Goal: Use online tool/utility: Utilize a website feature to perform a specific function

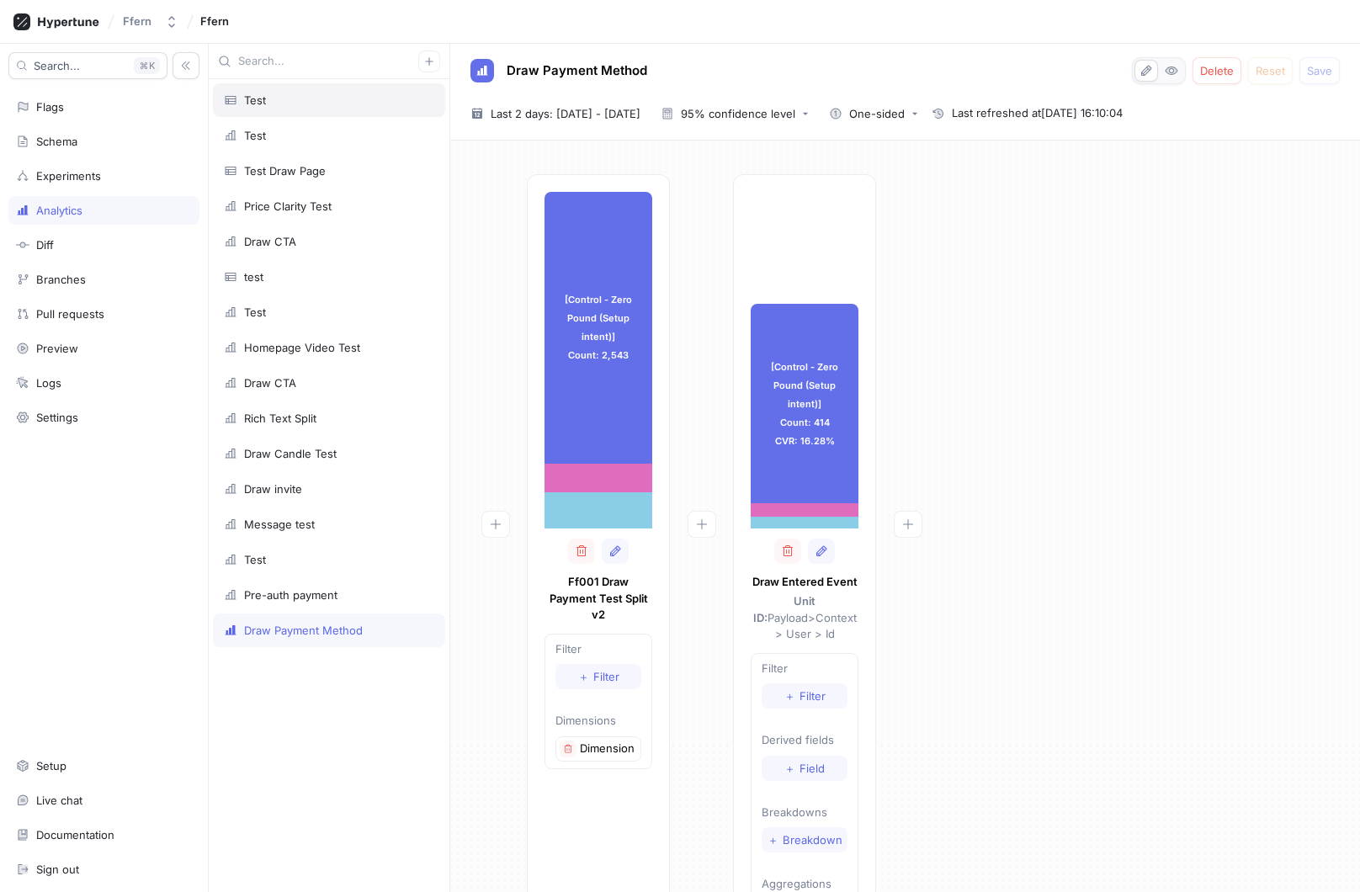
click at [352, 104] on div "Test" at bounding box center [329, 99] width 210 height 13
click at [431, 63] on icon "button" at bounding box center [429, 61] width 10 height 10
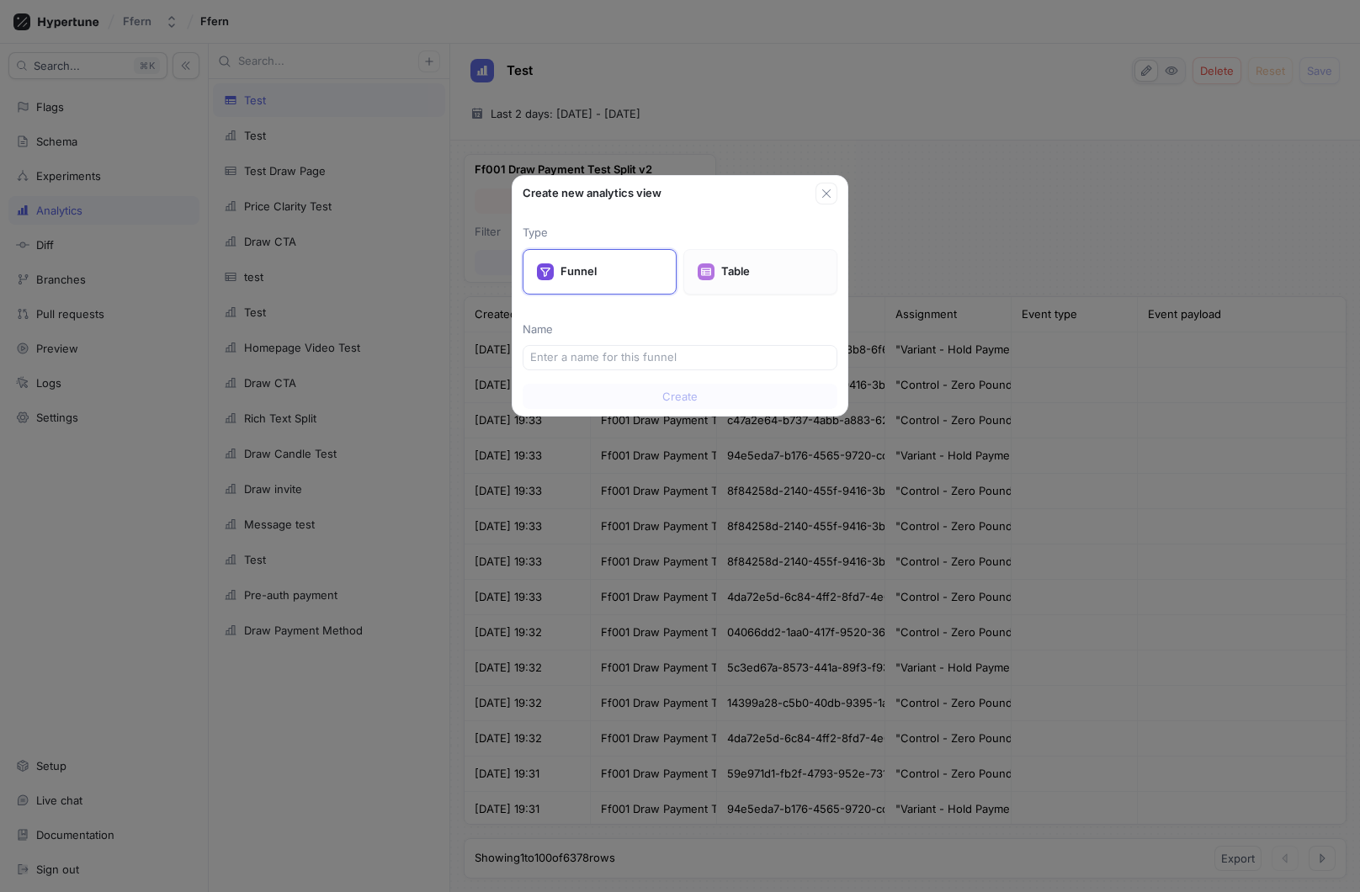
click at [755, 280] on div "Table" at bounding box center [761, 271] width 154 height 45
click at [678, 360] on input "text" at bounding box center [680, 357] width 300 height 17
click at [822, 197] on icon "button" at bounding box center [826, 193] width 8 height 8
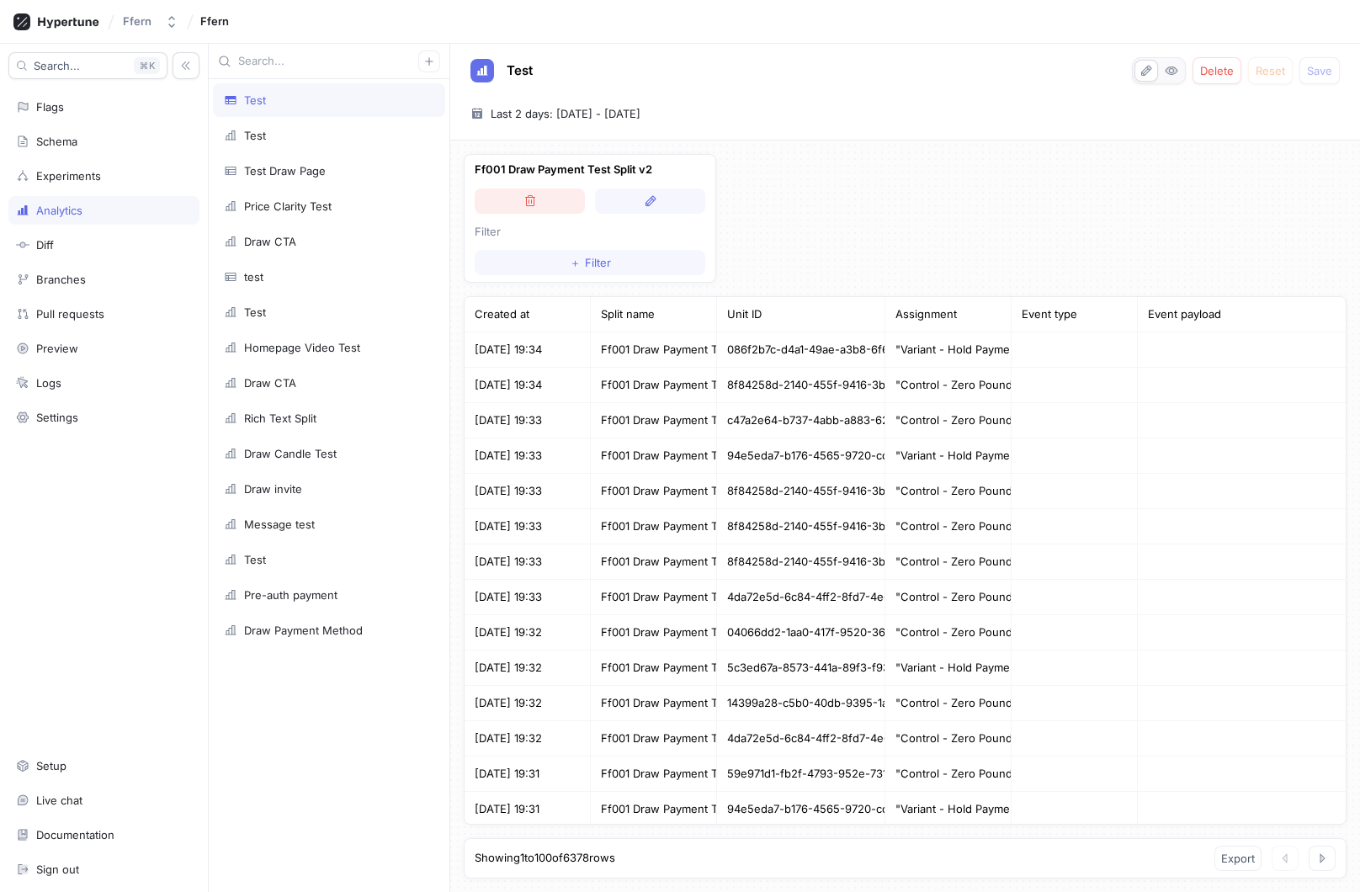
click at [571, 206] on button "button" at bounding box center [530, 201] width 110 height 25
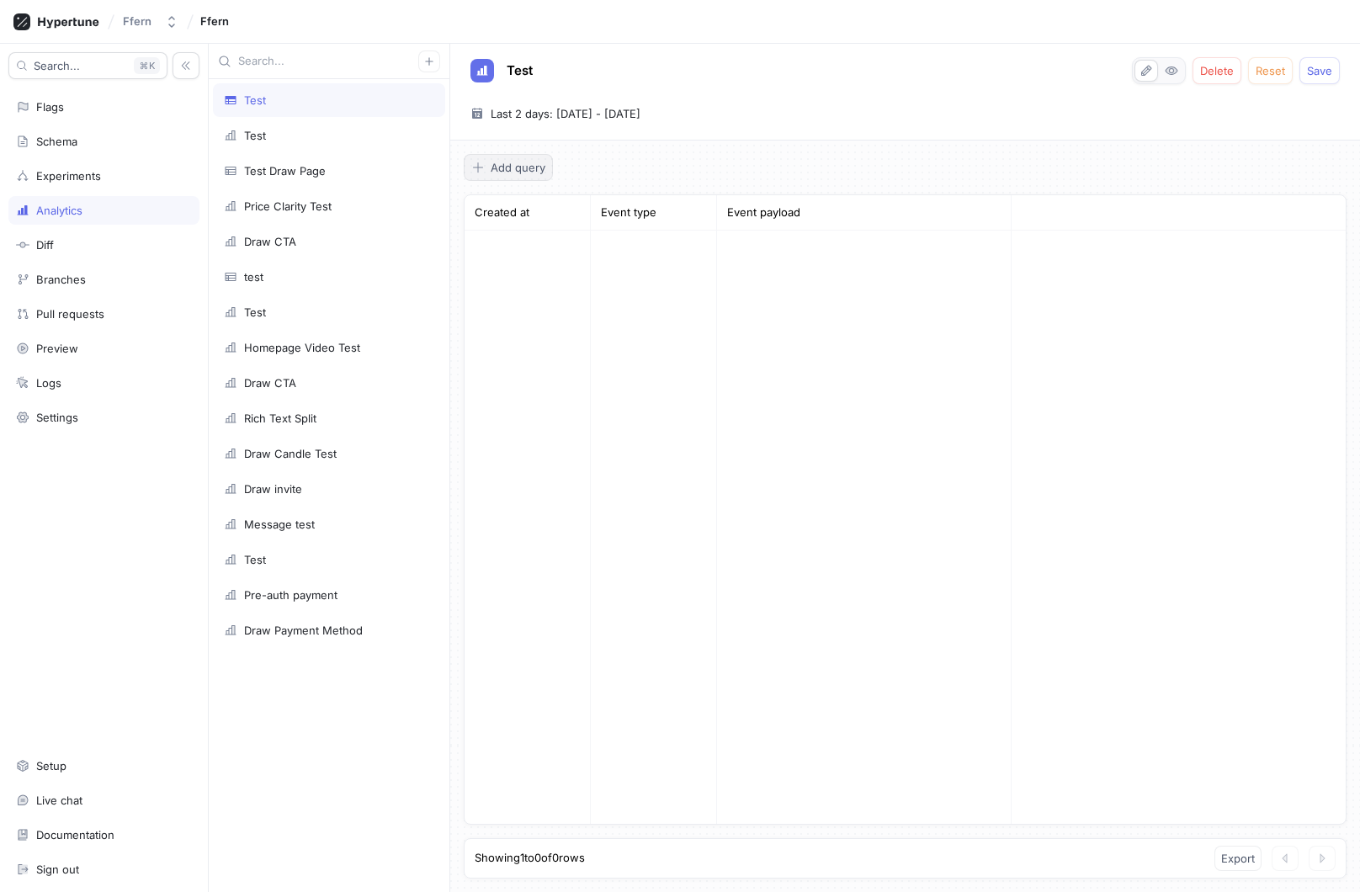
click at [517, 168] on span "Add query" at bounding box center [518, 167] width 55 height 10
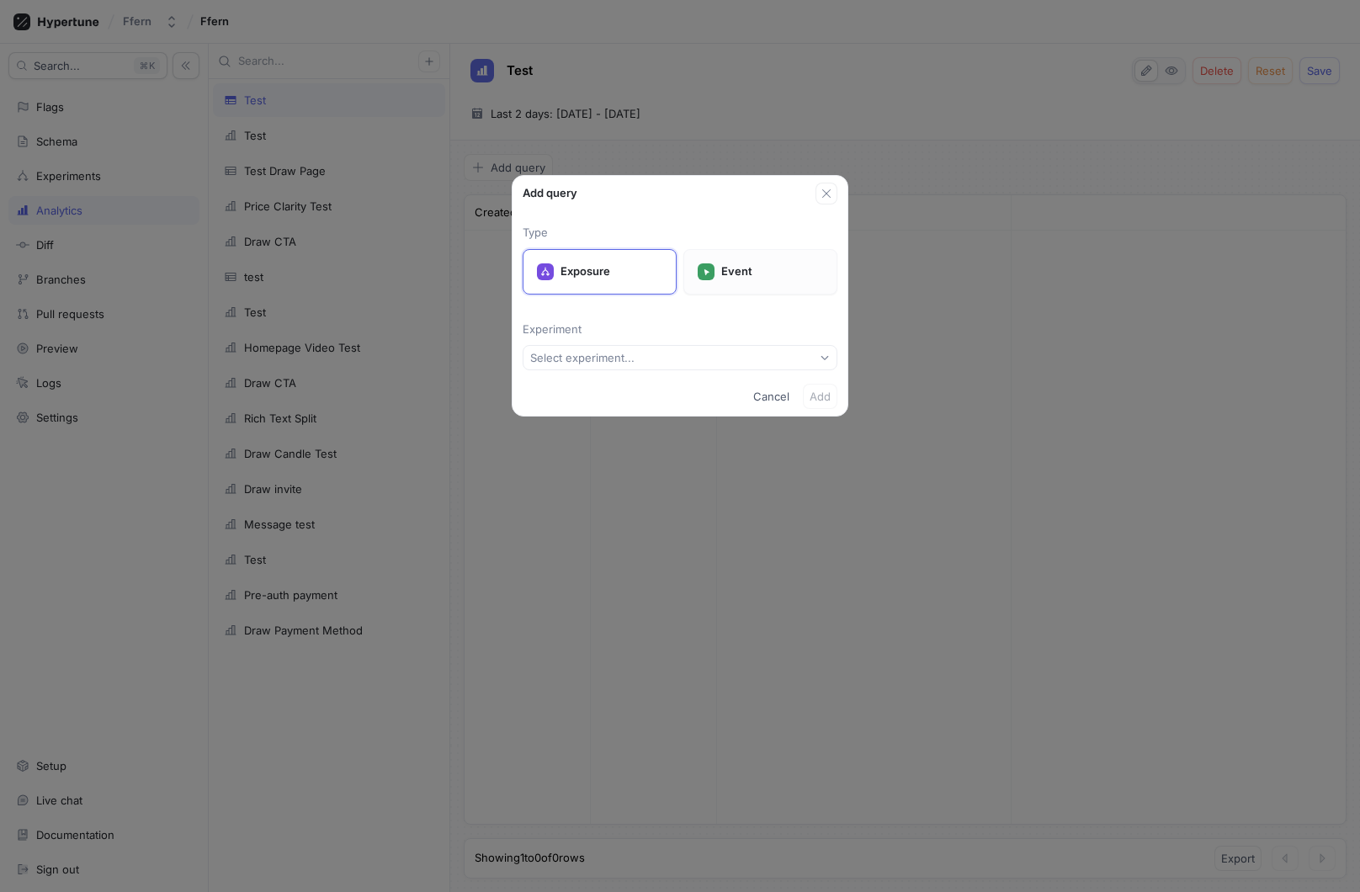
click at [720, 267] on div "Event" at bounding box center [761, 271] width 154 height 45
click at [680, 347] on button "Select event type..." at bounding box center [680, 357] width 315 height 25
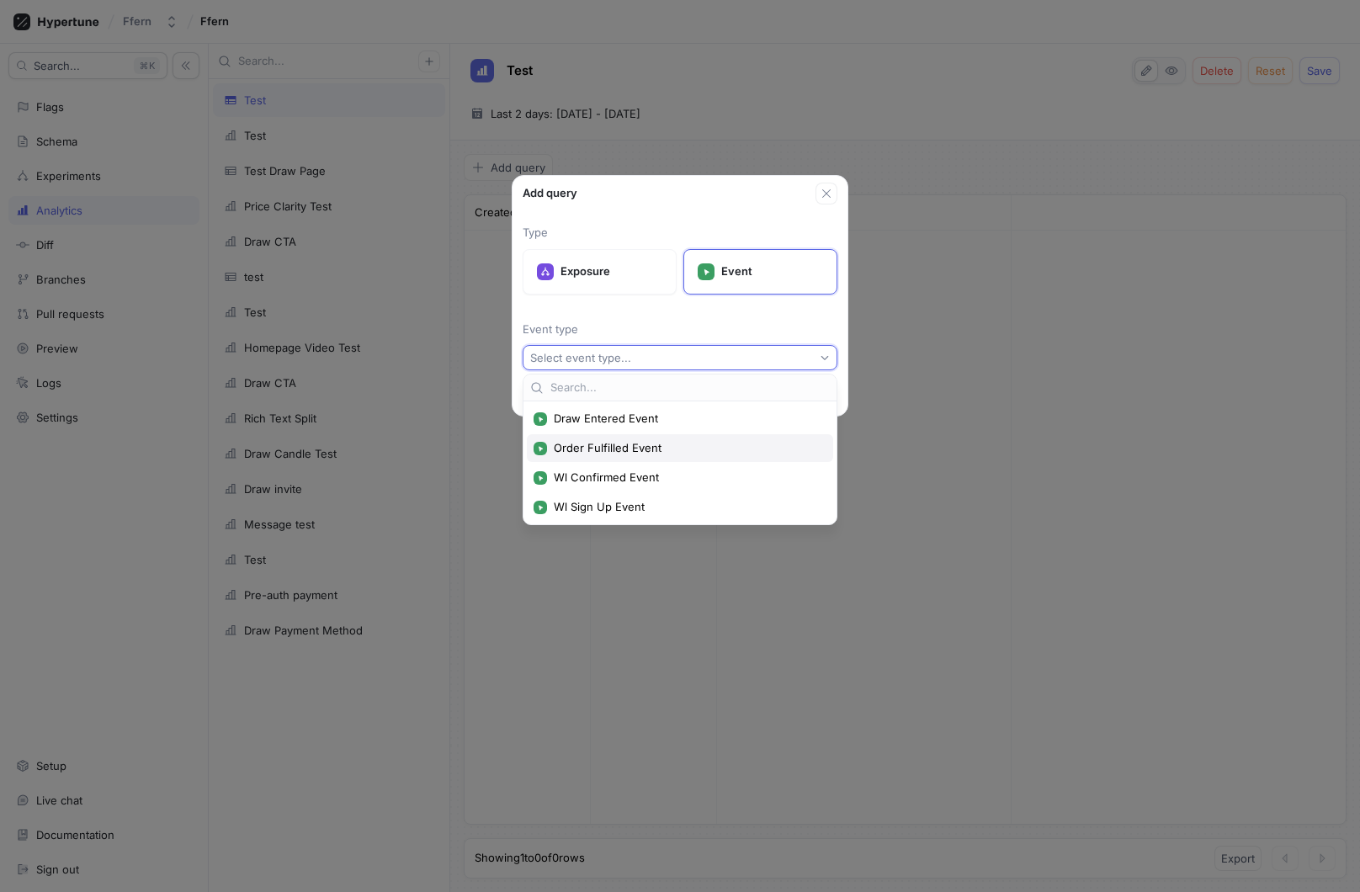
click at [661, 454] on span "Order Fulfilled Event" at bounding box center [686, 448] width 264 height 14
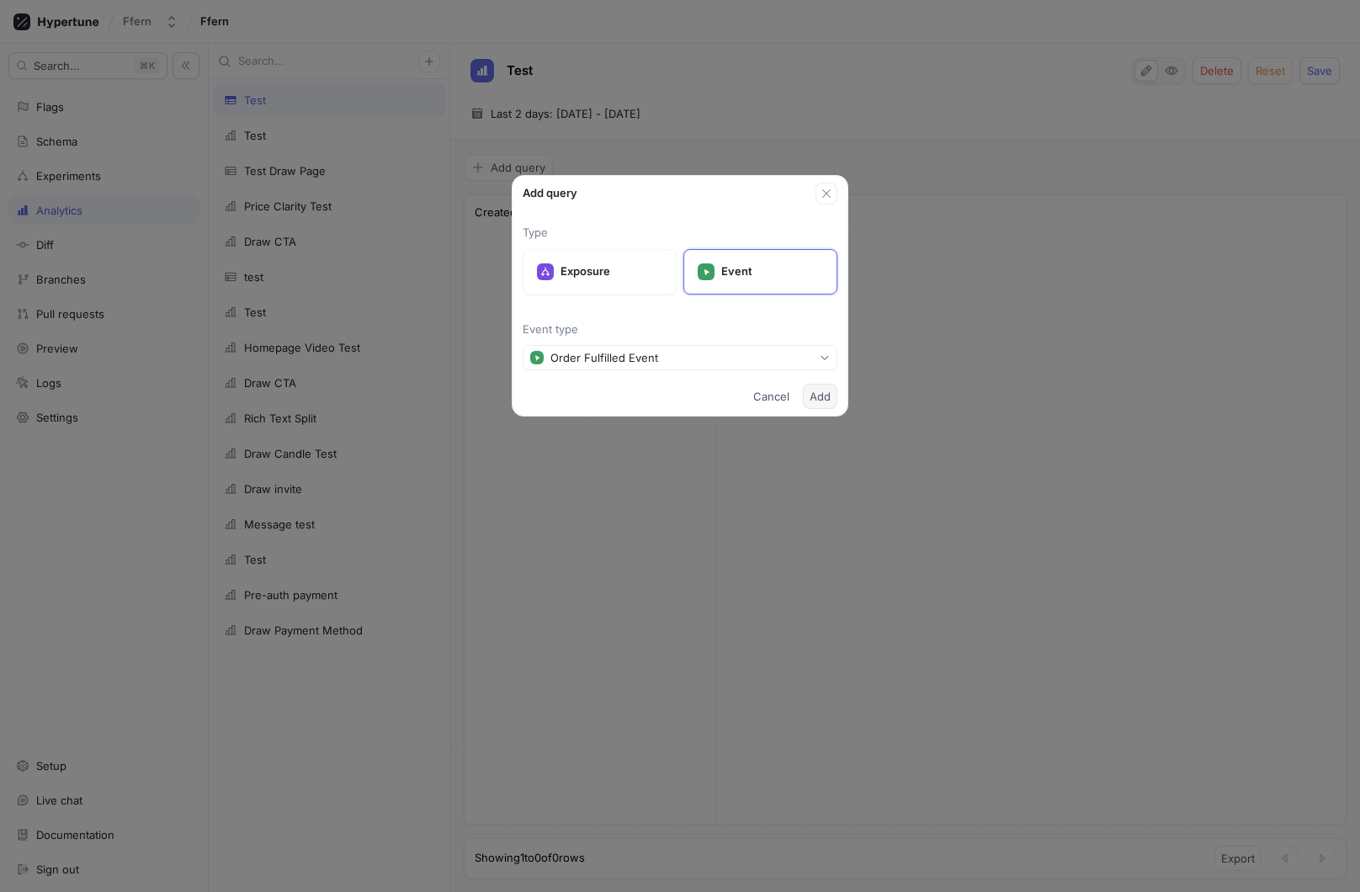
click at [818, 400] on span "Add" at bounding box center [820, 396] width 21 height 10
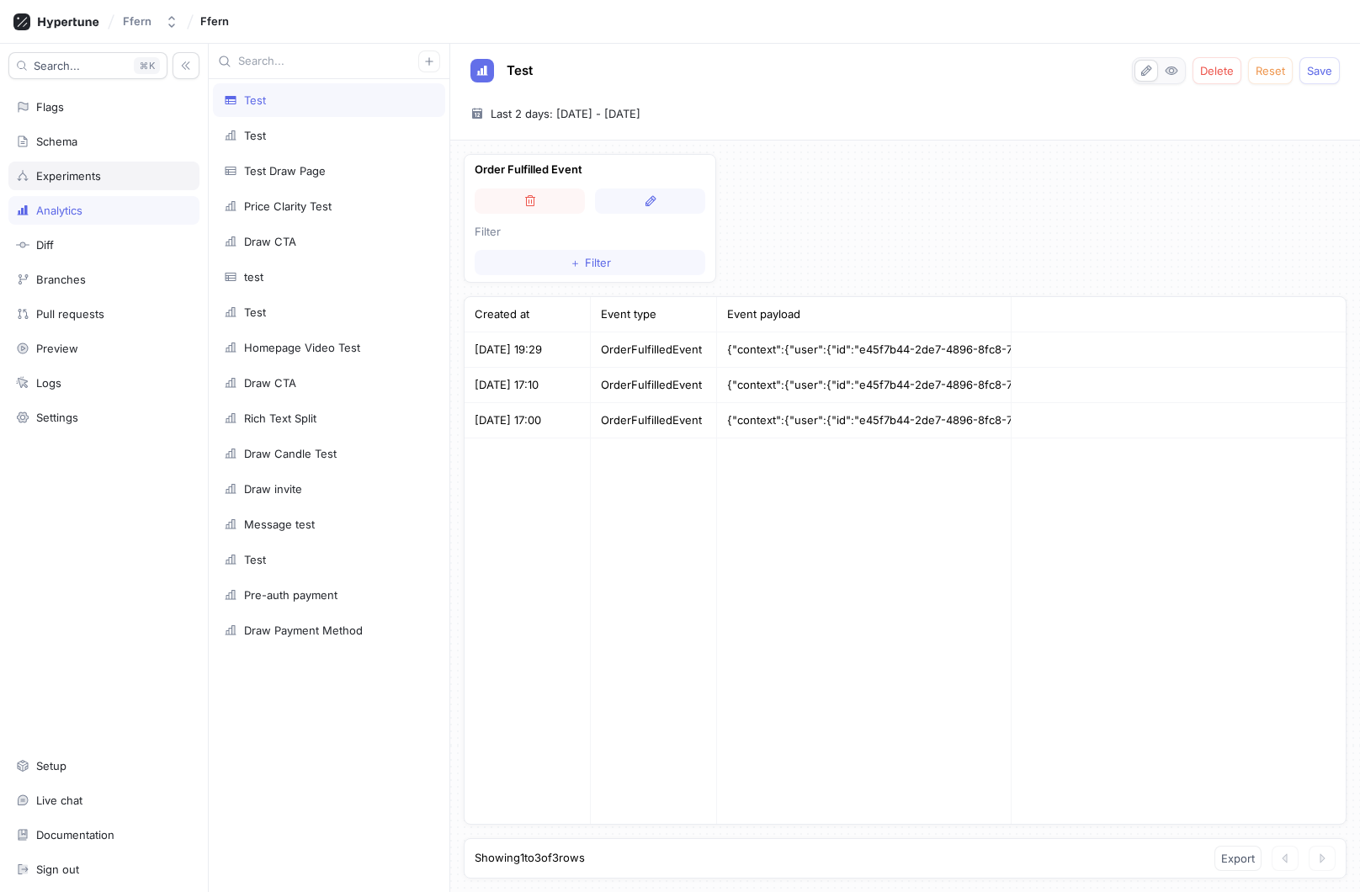
click at [127, 175] on div "Experiments" at bounding box center [104, 175] width 176 height 13
click at [99, 118] on div "Flags" at bounding box center [103, 107] width 191 height 29
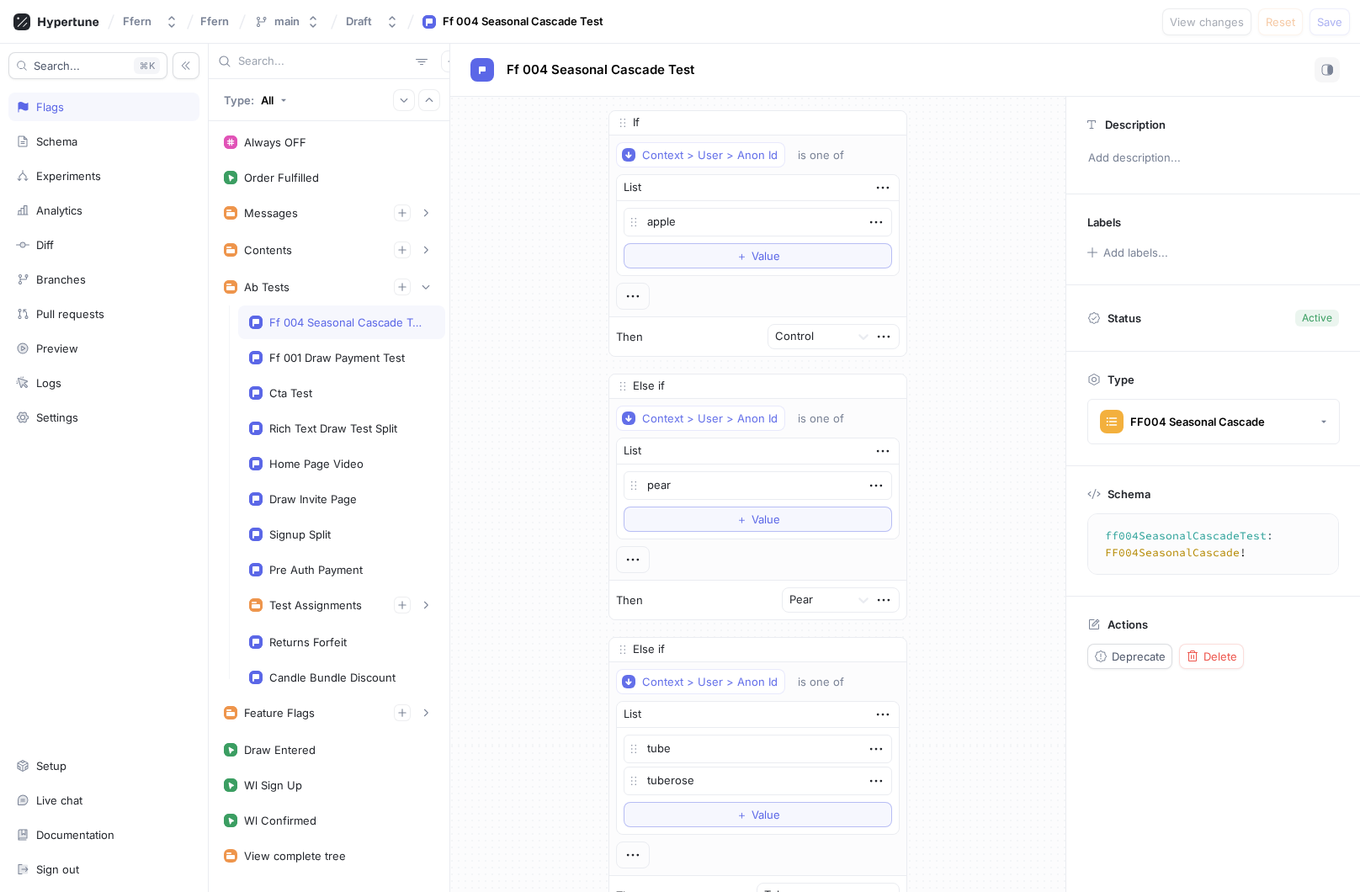
type textarea "x"
